Goal: Task Accomplishment & Management: Use online tool/utility

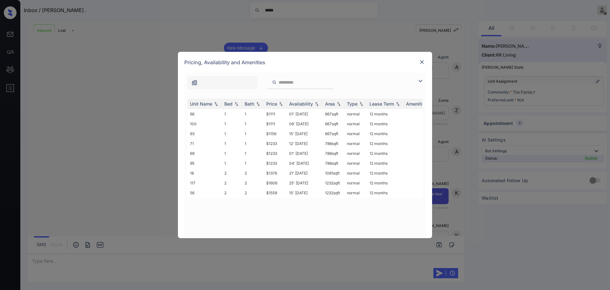
scroll to position [299, 0]
click at [422, 64] on img at bounding box center [422, 62] width 6 height 6
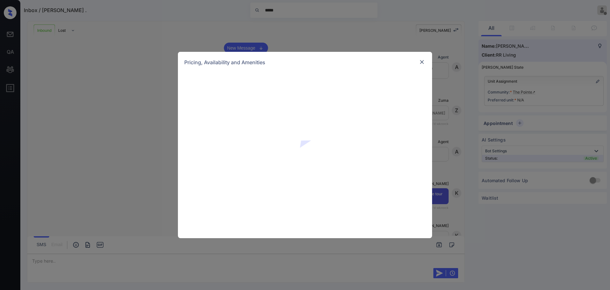
scroll to position [378, 0]
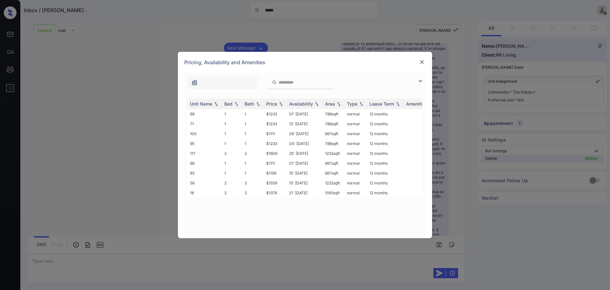
click at [421, 60] on img at bounding box center [422, 62] width 6 height 6
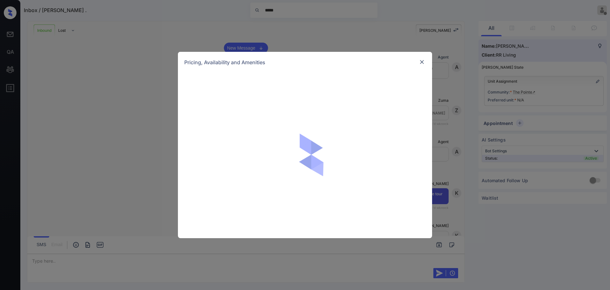
scroll to position [418, 0]
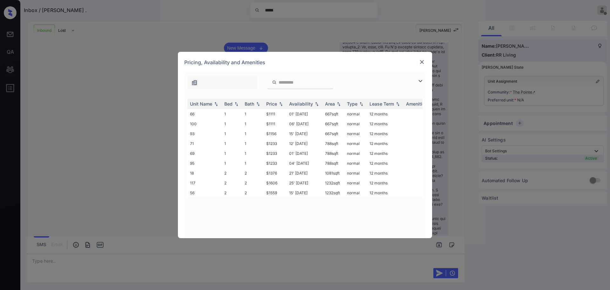
click at [422, 64] on img at bounding box center [422, 62] width 6 height 6
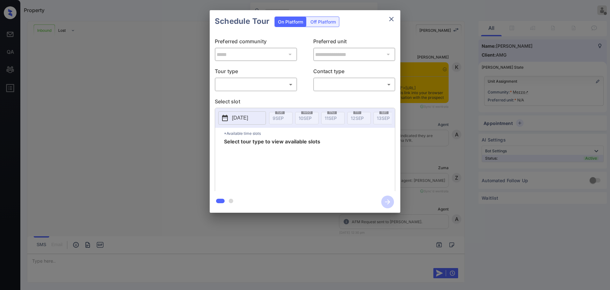
scroll to position [908, 0]
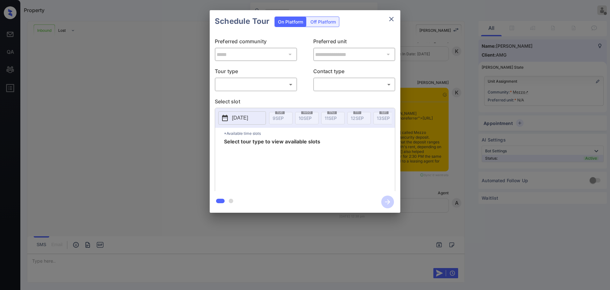
click at [238, 81] on body "Property Ajaya G Offline Set yourself online Set yourself on break Profile Swit…" at bounding box center [305, 145] width 610 height 290
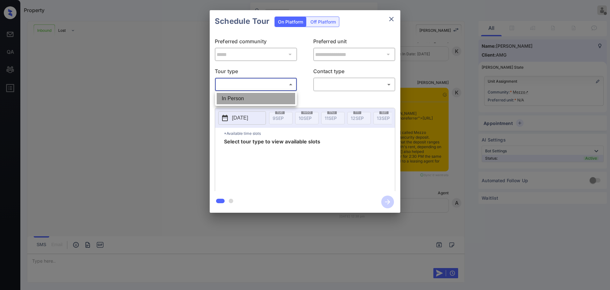
click at [238, 93] on li "In Person" at bounding box center [256, 98] width 78 height 11
type input "********"
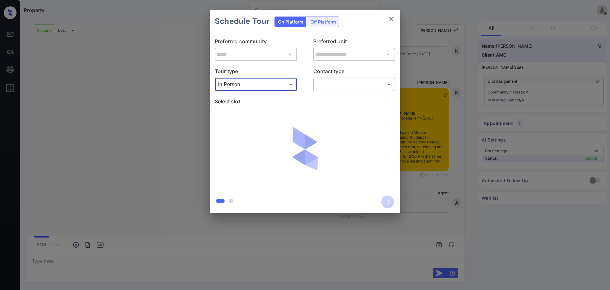
click at [320, 82] on body "Property Ajaya G Offline Set yourself online Set yourself on break Profile Swit…" at bounding box center [305, 145] width 610 height 290
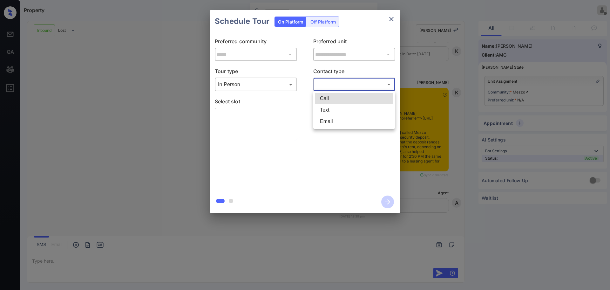
click at [328, 107] on li "Text" at bounding box center [354, 109] width 78 height 11
type input "****"
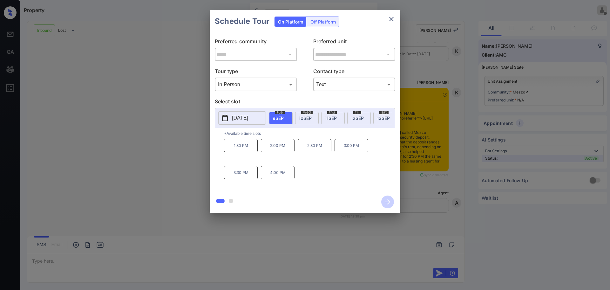
click at [168, 125] on div "**********" at bounding box center [305, 111] width 610 height 223
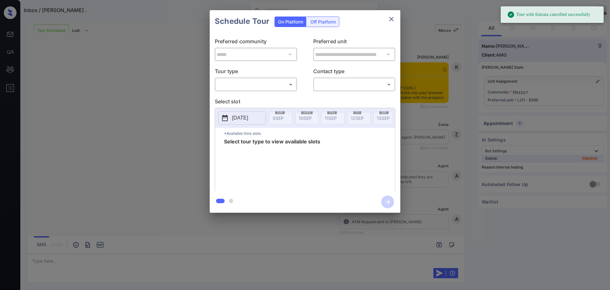
scroll to position [4827, 0]
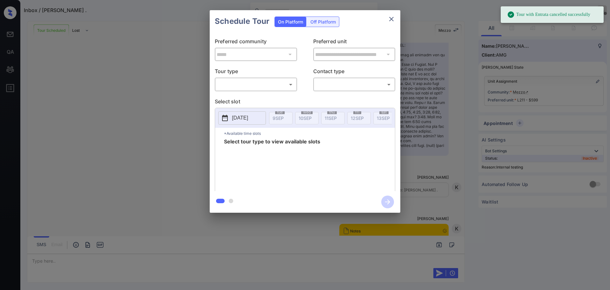
click at [281, 88] on body "Tour with Entrata cancelled successfully Inbox / [PERSON_NAME] . [PERSON_NAME] …" at bounding box center [305, 145] width 610 height 290
click at [278, 91] on ul "In Person" at bounding box center [256, 98] width 82 height 15
click at [274, 95] on li "In Person" at bounding box center [256, 98] width 78 height 11
type input "********"
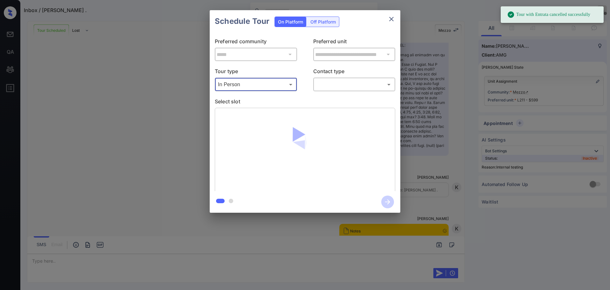
click at [328, 87] on body "Tour with Entrata cancelled successfully Inbox / Jonathan . Ajaya G Offline Set…" at bounding box center [305, 145] width 610 height 290
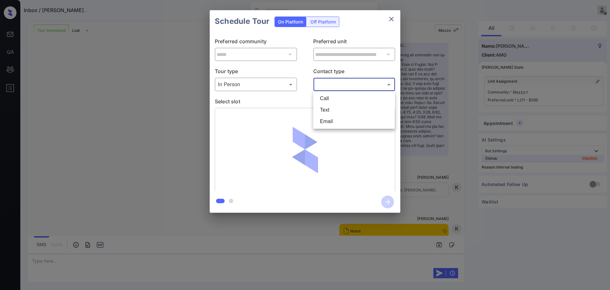
click at [332, 113] on li "Text" at bounding box center [354, 109] width 78 height 11
type input "****"
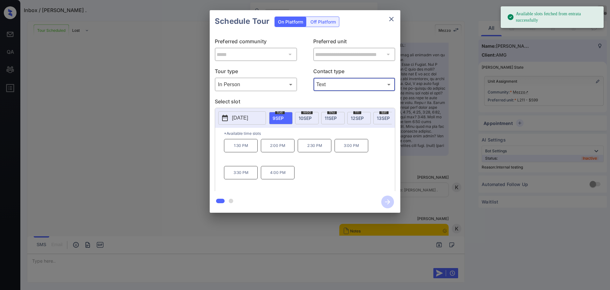
click at [249, 145] on p "1:30 PM" at bounding box center [241, 145] width 34 height 13
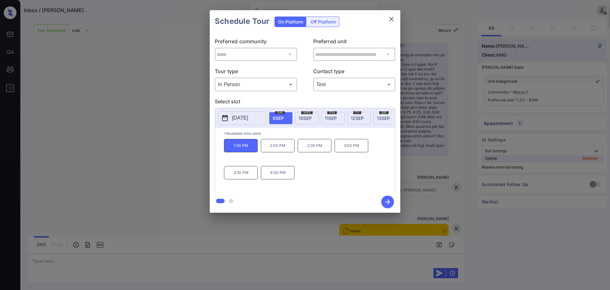
click at [387, 203] on icon "button" at bounding box center [387, 201] width 13 height 13
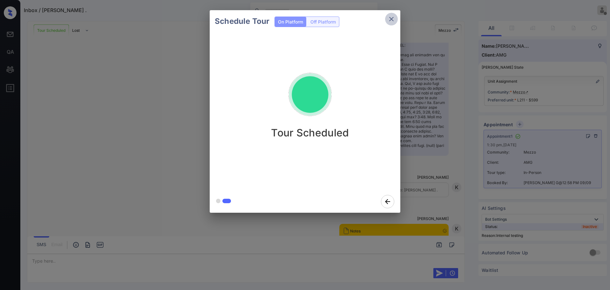
click at [389, 16] on icon "close" at bounding box center [392, 19] width 8 height 8
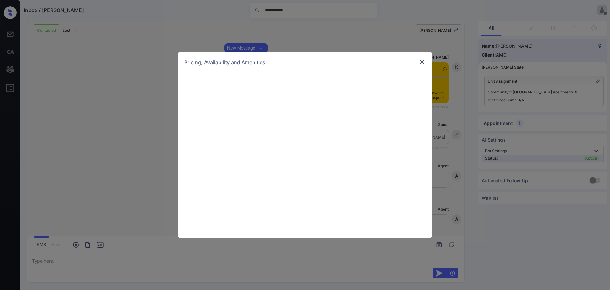
scroll to position [342, 0]
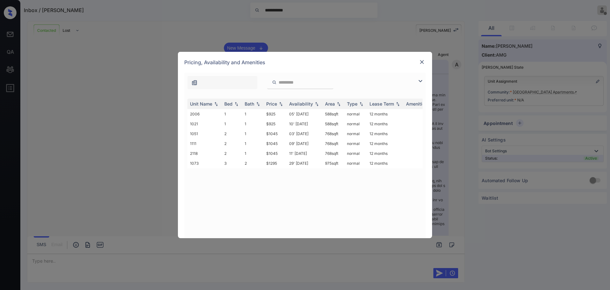
click at [424, 64] on img at bounding box center [422, 62] width 6 height 6
